Goal: Task Accomplishment & Management: Manage account settings

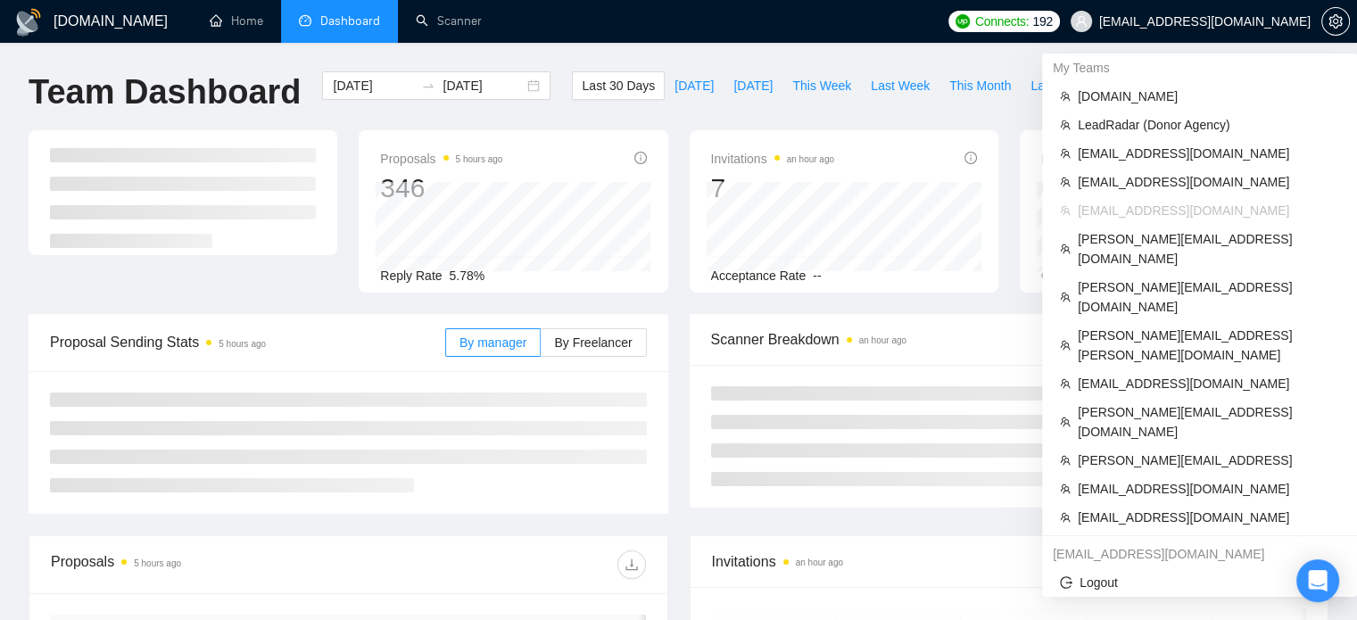
click at [1205, 21] on span "[EMAIL_ADDRESS][DOMAIN_NAME]" at bounding box center [1204, 21] width 211 height 0
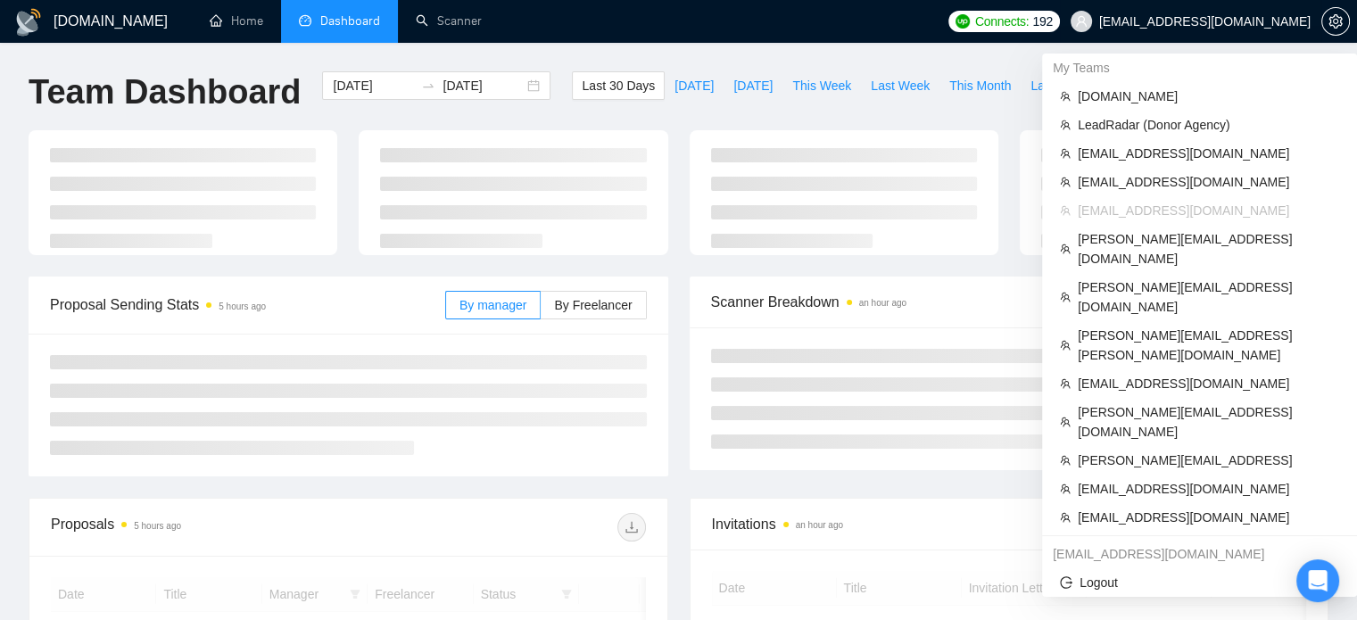
click at [1269, 21] on span "[EMAIL_ADDRESS][DOMAIN_NAME]" at bounding box center [1204, 21] width 211 height 0
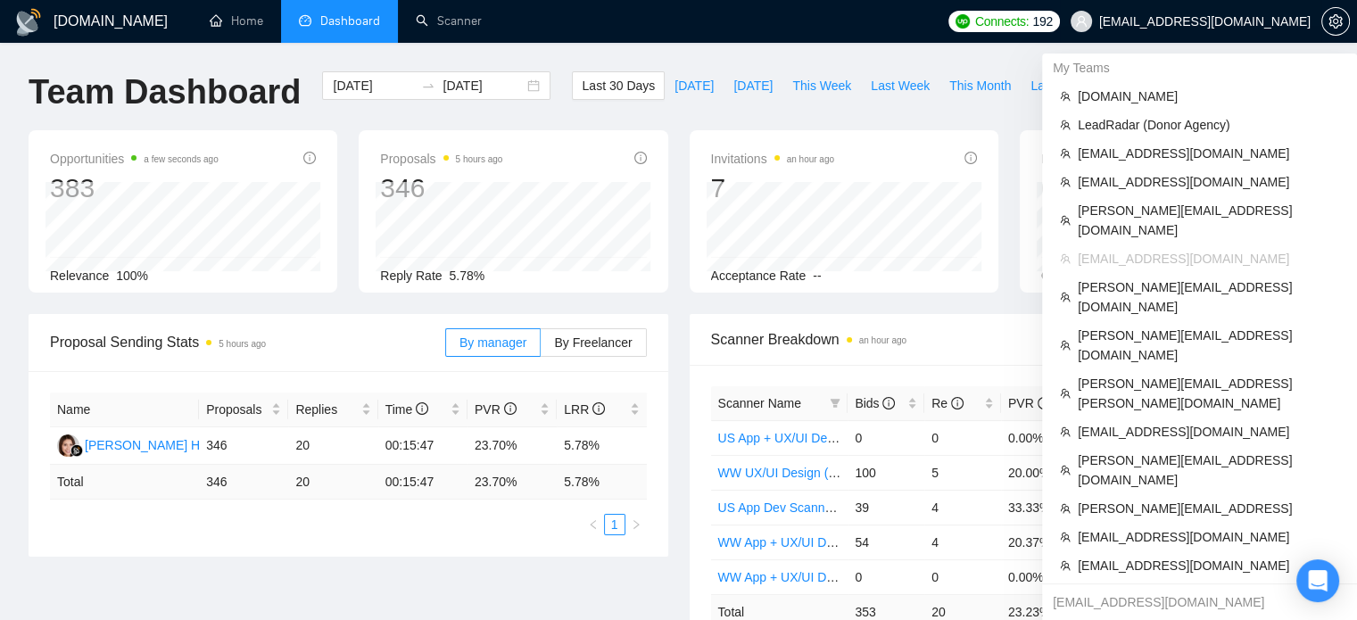
click at [1199, 35] on span "[EMAIL_ADDRESS][DOMAIN_NAME]" at bounding box center [1190, 21] width 261 height 57
click at [1146, 202] on span "[PERSON_NAME][EMAIL_ADDRESS][DOMAIN_NAME]" at bounding box center [1208, 220] width 261 height 39
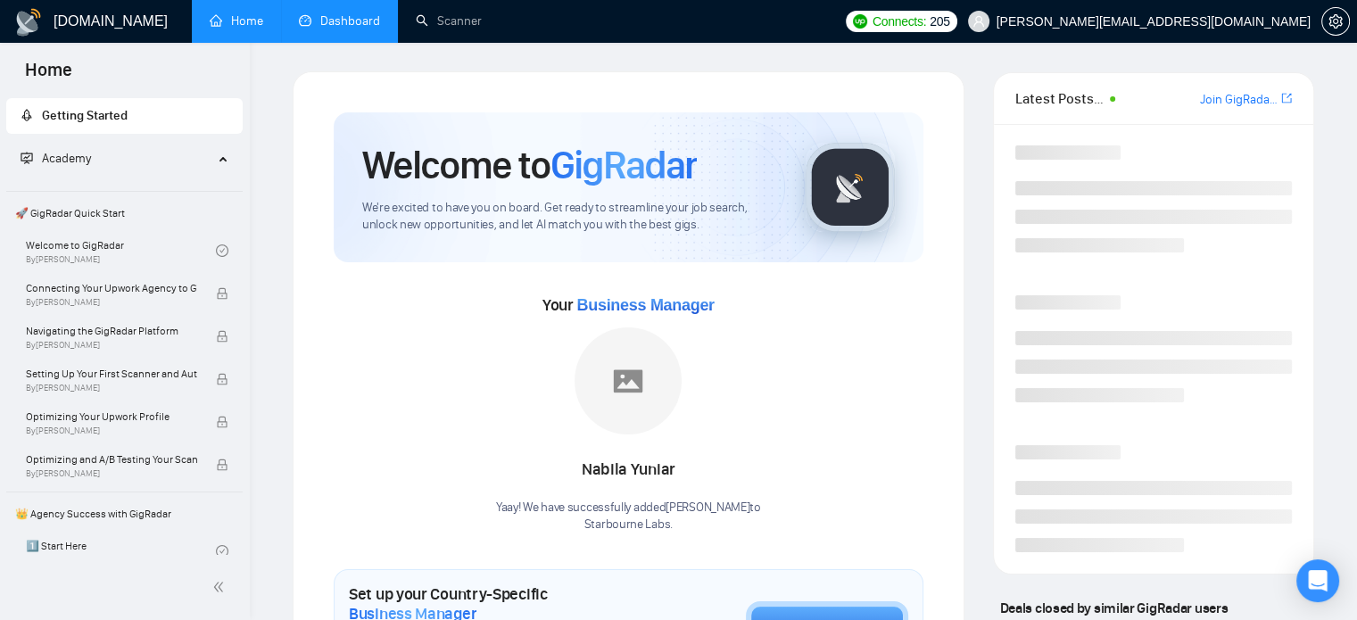
click at [339, 13] on link "Dashboard" at bounding box center [339, 20] width 81 height 15
